Goal: Task Accomplishment & Management: Complete application form

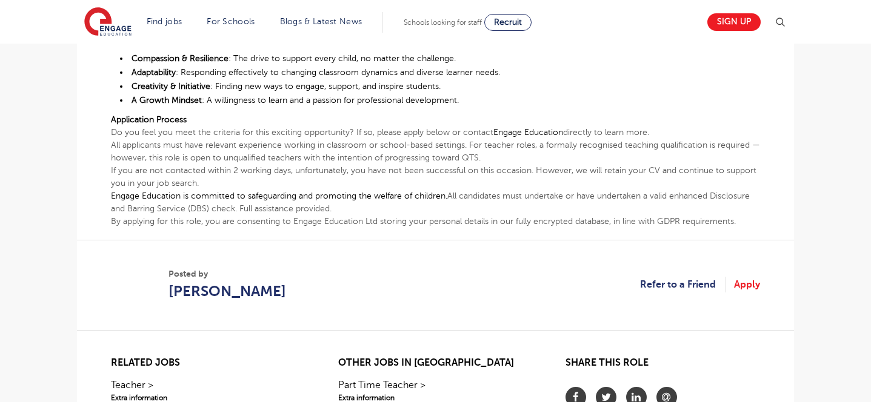
scroll to position [879, 0]
click at [739, 277] on link "Apply" at bounding box center [747, 285] width 26 height 16
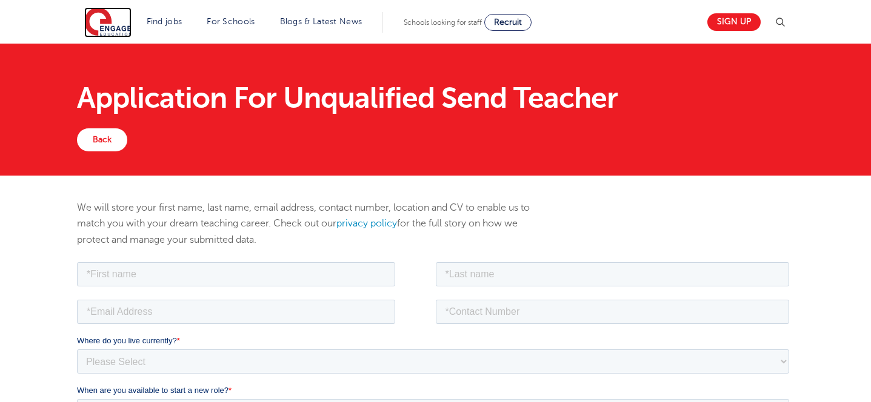
click at [112, 18] on img at bounding box center [107, 22] width 47 height 30
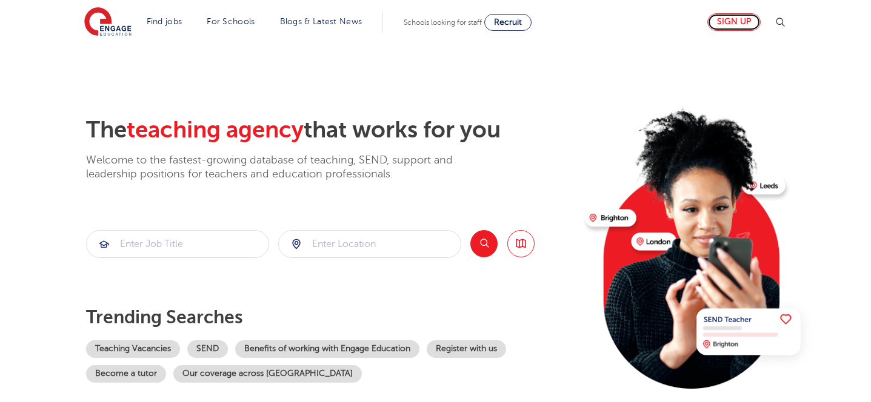
click at [728, 21] on link "Sign up" at bounding box center [733, 22] width 53 height 18
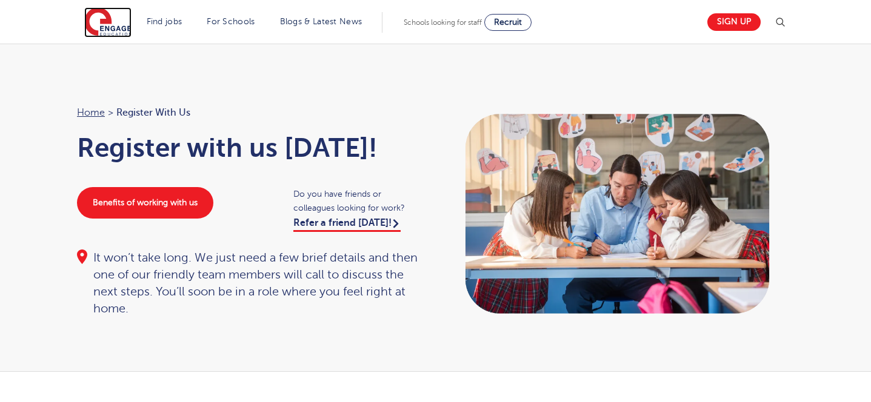
click at [108, 23] on img at bounding box center [107, 22] width 47 height 30
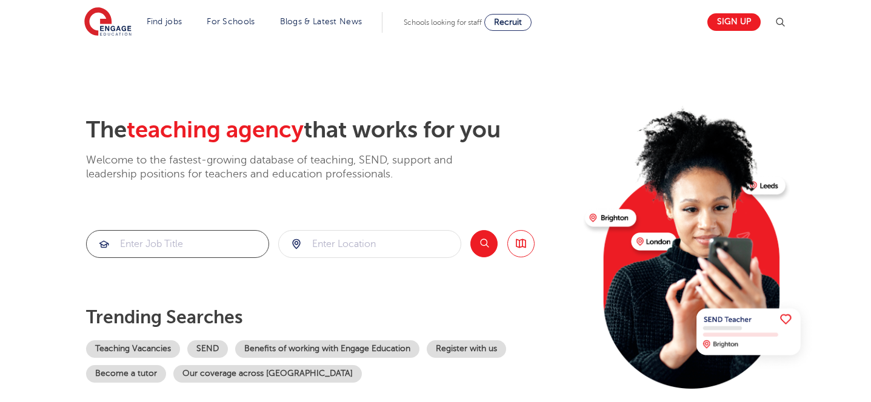
click at [204, 243] on input "search" at bounding box center [178, 244] width 182 height 27
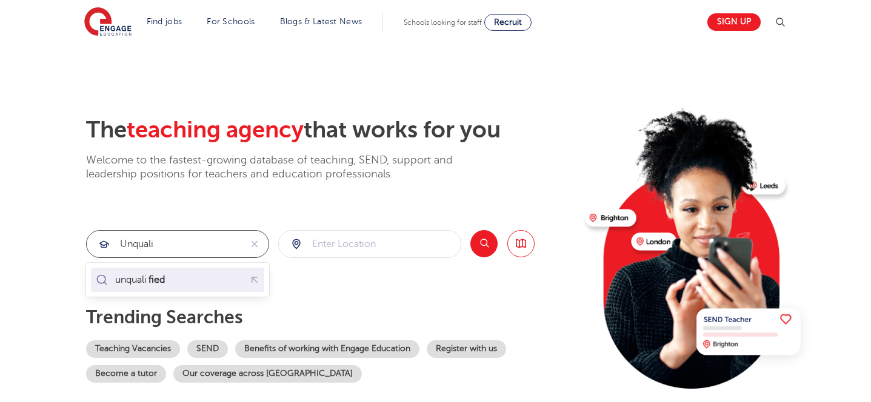
click at [176, 274] on div "unquali fied" at bounding box center [177, 279] width 168 height 19
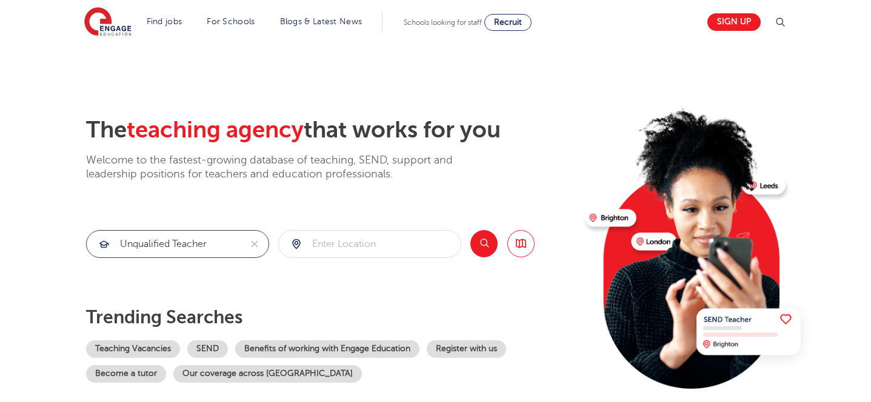
type input "unqualified teacher"
click at [486, 250] on button "Search" at bounding box center [483, 243] width 27 height 27
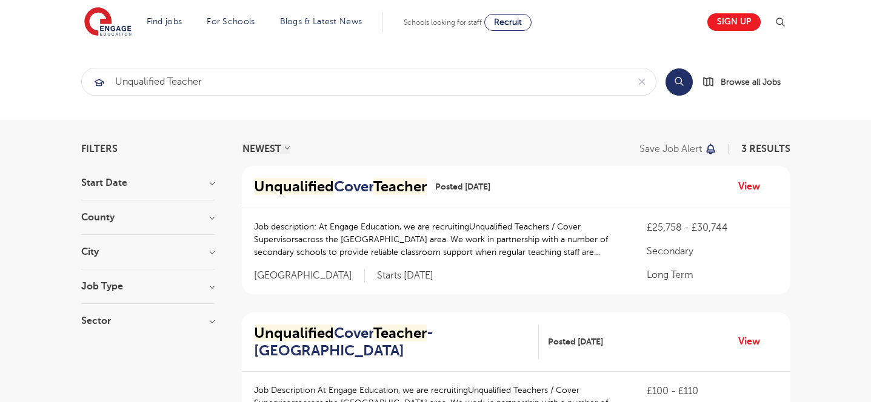
click at [212, 251] on h3 "City" at bounding box center [147, 252] width 133 height 10
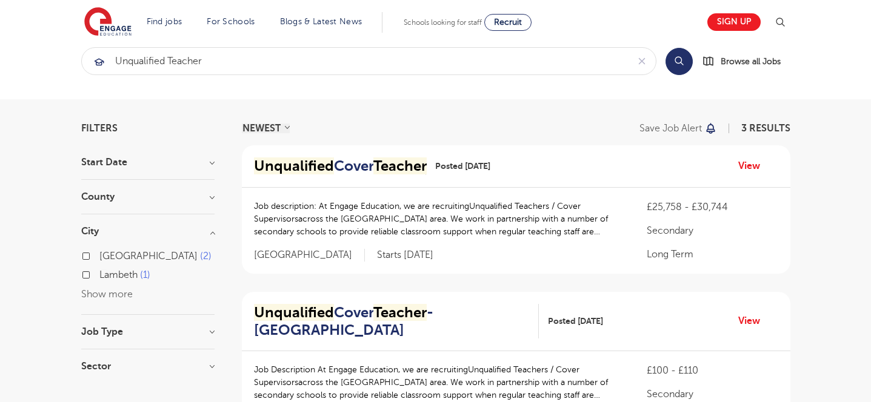
click at [128, 276] on span "Lambeth" at bounding box center [118, 275] width 38 height 11
click at [107, 276] on input "Lambeth 1" at bounding box center [103, 274] width 8 height 8
checkbox input "true"
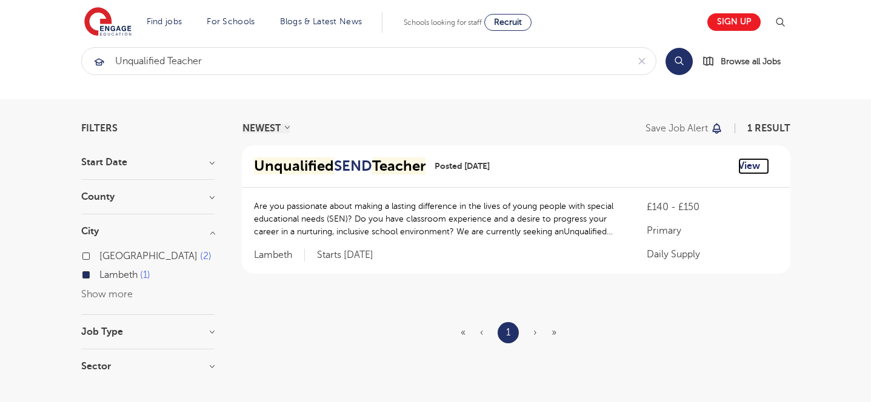
click at [748, 174] on link "View" at bounding box center [753, 166] width 31 height 16
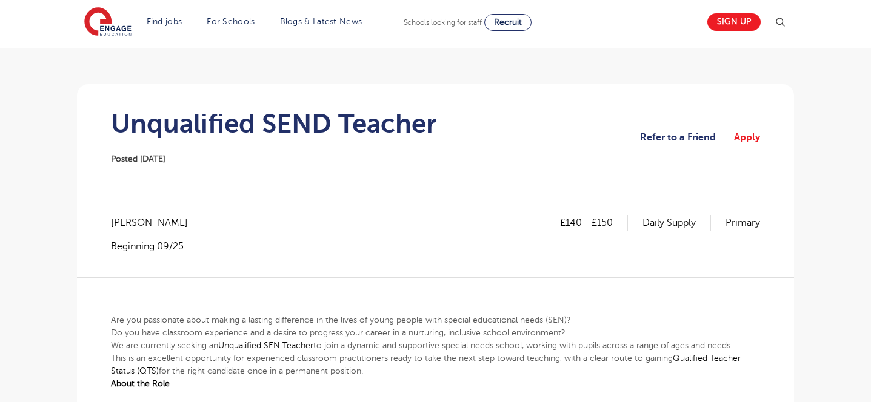
scroll to position [52, 0]
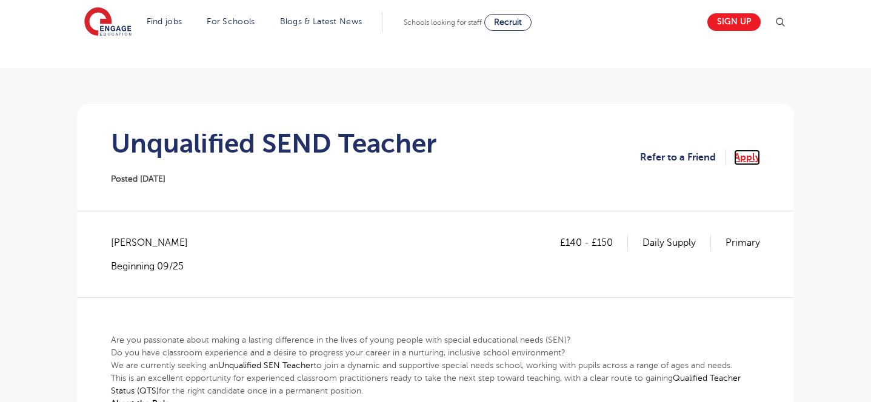
click at [748, 160] on link "Apply" at bounding box center [747, 158] width 26 height 16
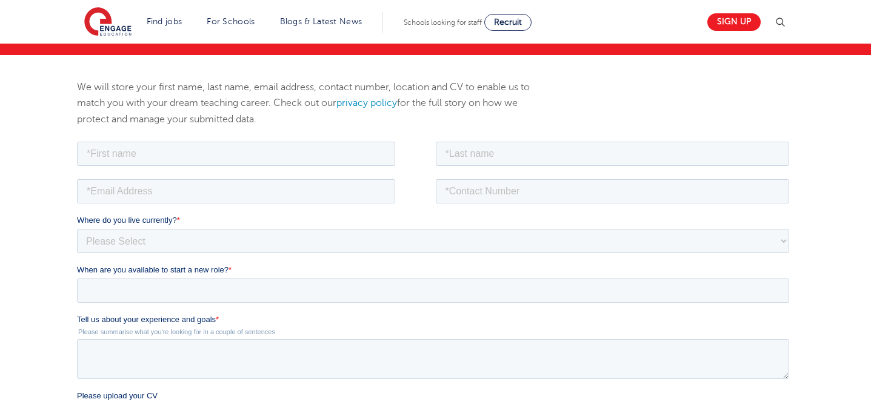
scroll to position [127, 0]
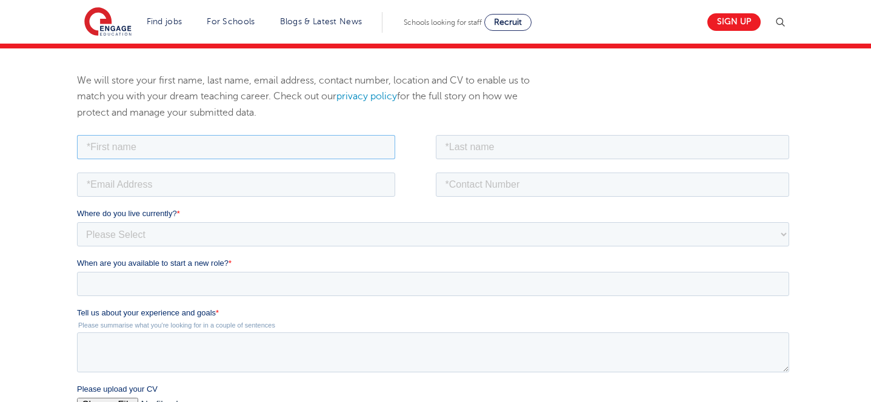
click at [313, 150] on input "text" at bounding box center [236, 146] width 318 height 24
type input "[PERSON_NAME]"
type input "[EMAIL_ADDRESS][DOMAIN_NAME]"
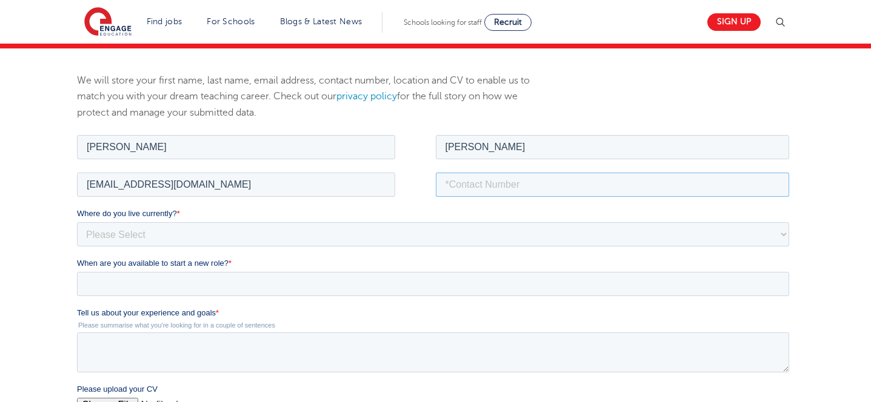
type input "07536373724"
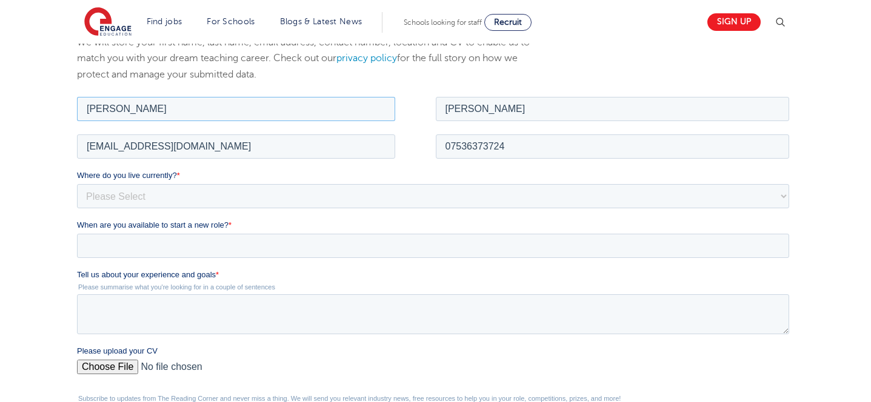
scroll to position [168, 0]
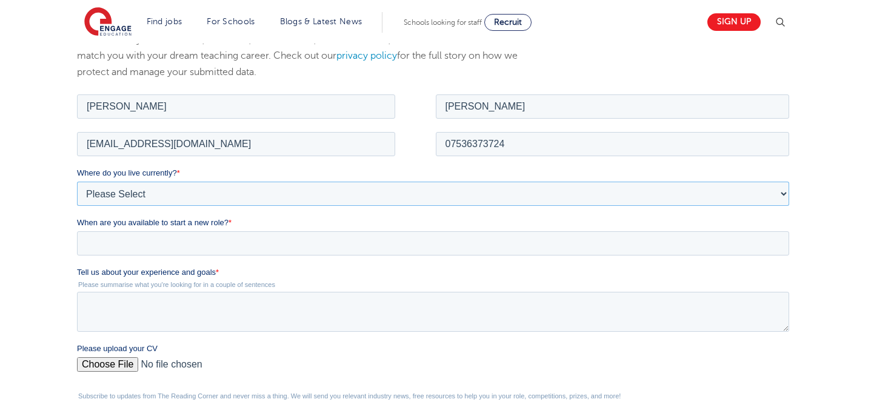
click at [227, 196] on select "Please Select [GEOGRAPHIC_DATA] [GEOGRAPHIC_DATA] [GEOGRAPHIC_DATA] [GEOGRAPHIC…" at bounding box center [433, 193] width 712 height 24
select select "UK"
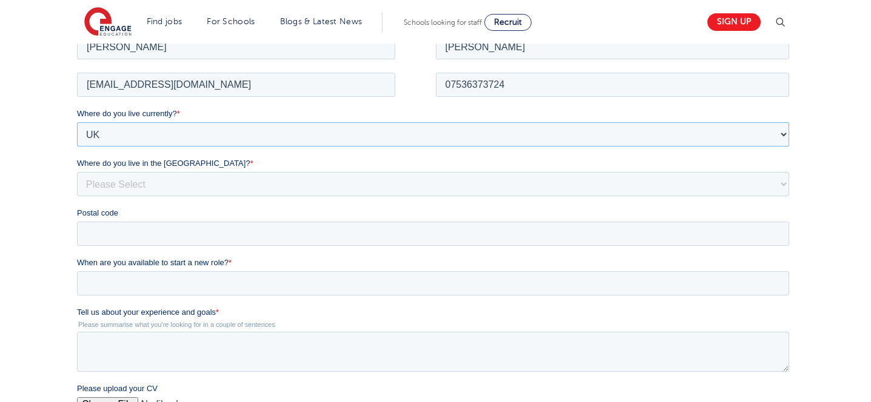
scroll to position [260, 0]
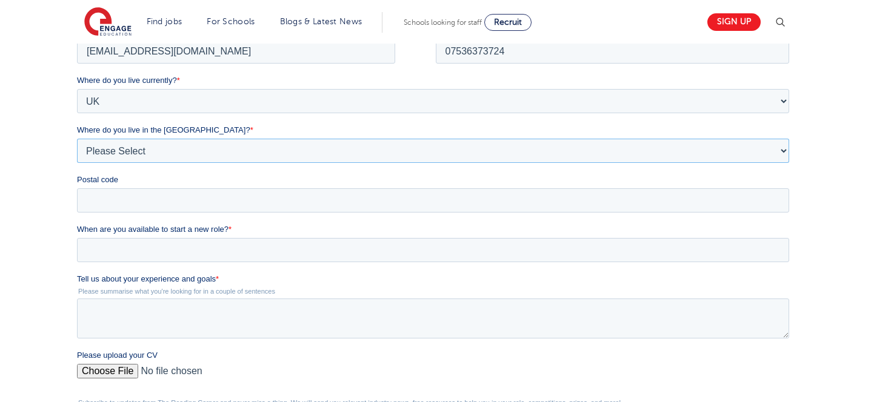
click at [197, 153] on select "Please Select Overseas [GEOGRAPHIC_DATA] [GEOGRAPHIC_DATA] [GEOGRAPHIC_DATA] [G…" at bounding box center [433, 151] width 712 height 24
select select "[GEOGRAPHIC_DATA]"
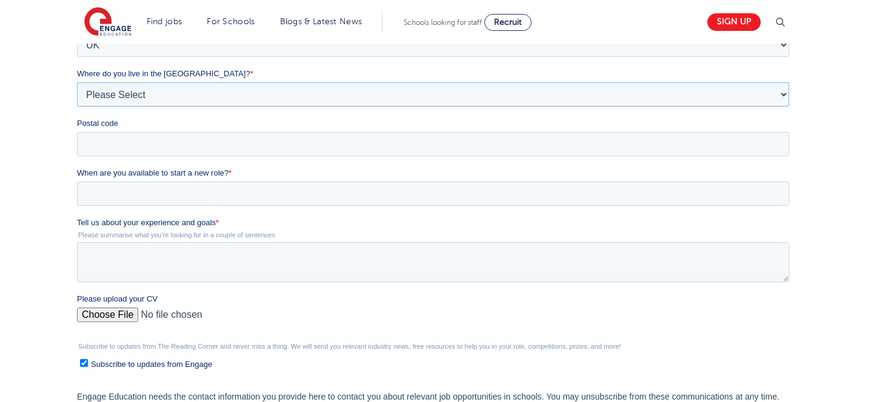
scroll to position [323, 0]
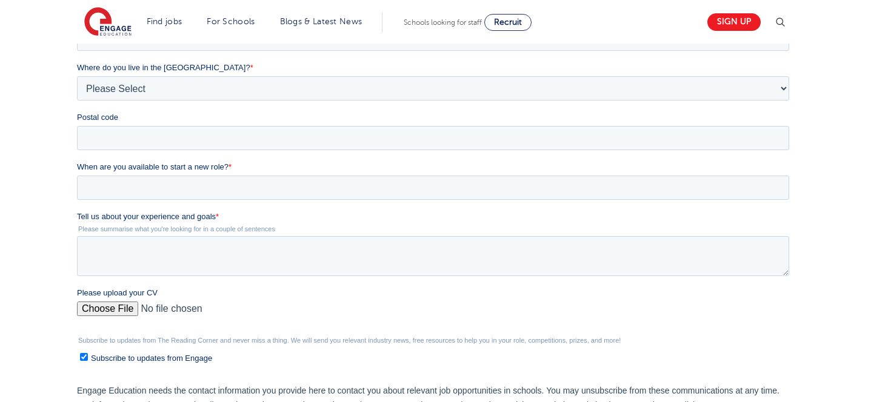
click at [56, 161] on div "We will store your first name, last name, email address, contact number, locati…" at bounding box center [435, 176] width 871 height 647
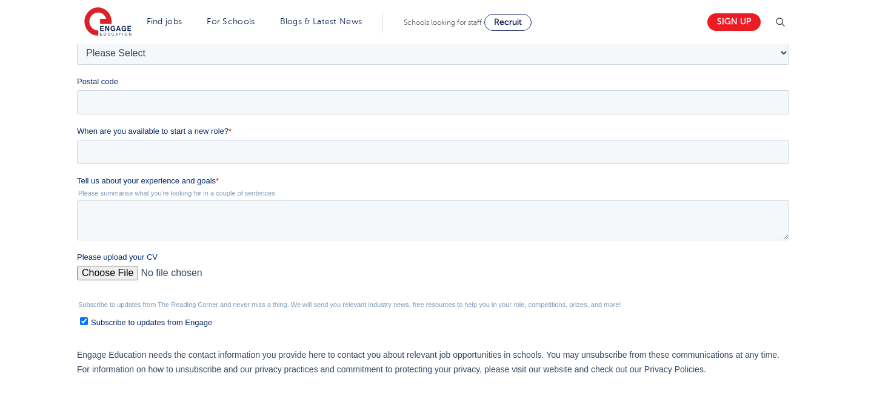
scroll to position [362, 0]
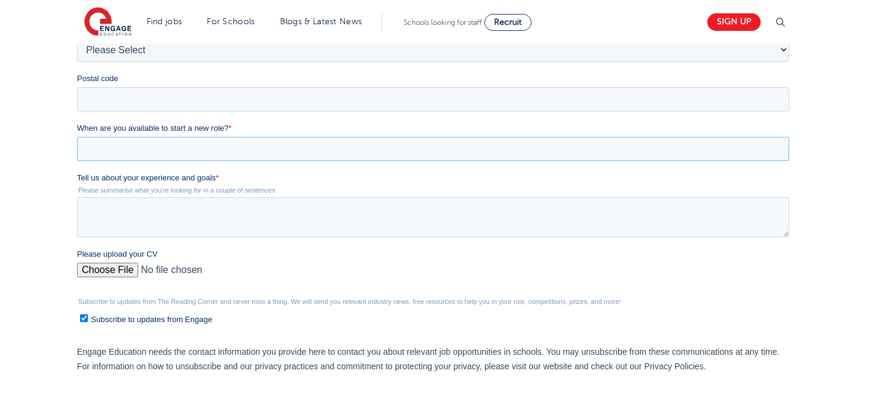
click at [96, 153] on input "When are you available to start a new role? *" at bounding box center [433, 149] width 712 height 24
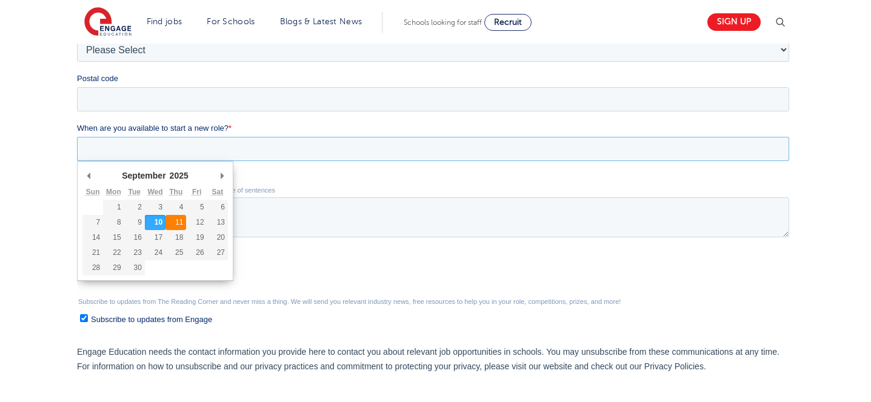
type div "[DATE]"
type input "[DATE]"
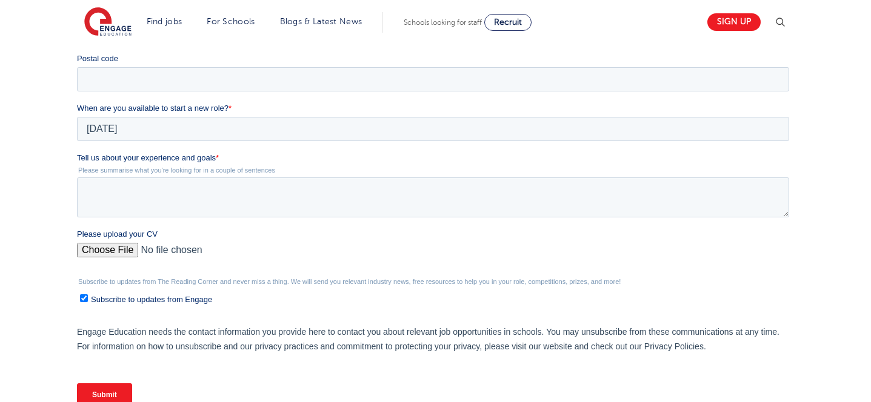
scroll to position [383, 0]
click at [171, 131] on input "[DATE]" at bounding box center [433, 128] width 712 height 24
click at [164, 204] on textarea "Tell us about your experience and goals *" at bounding box center [433, 196] width 712 height 40
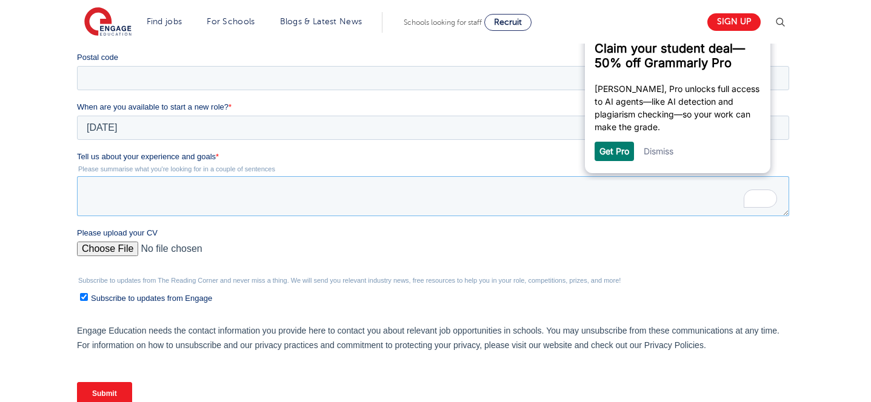
scroll to position [0, 0]
